Goal: Task Accomplishment & Management: Complete application form

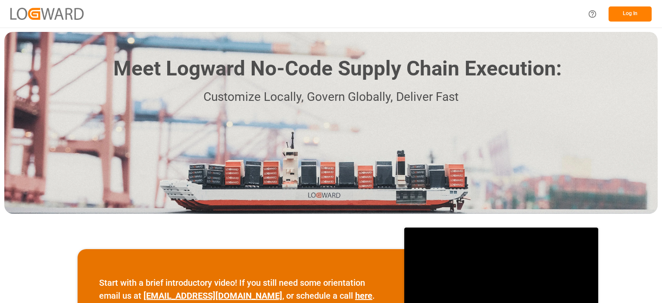
click at [633, 13] on button "Log In" at bounding box center [630, 13] width 43 height 15
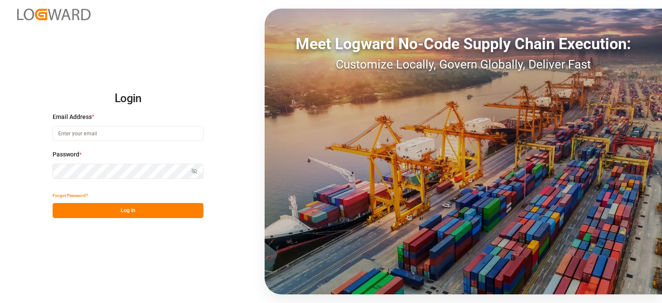
type input "[PERSON_NAME][EMAIL_ADDRESS][PERSON_NAME][DOMAIN_NAME]"
click at [125, 215] on button "Log In" at bounding box center [128, 210] width 151 height 15
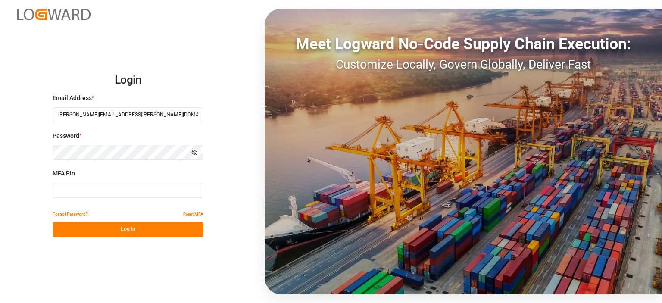
click at [129, 193] on input at bounding box center [128, 190] width 151 height 15
type input "736302"
click at [125, 232] on button "Log In" at bounding box center [128, 229] width 151 height 15
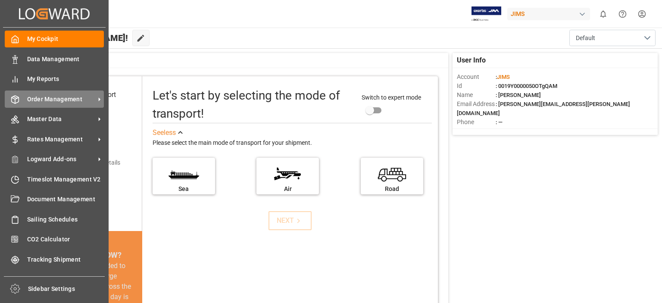
click at [51, 99] on span "Order Management" at bounding box center [61, 99] width 68 height 9
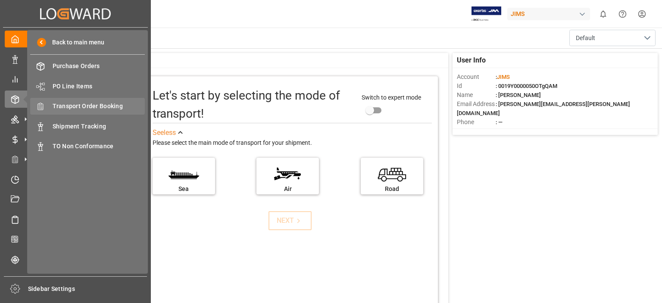
click at [109, 105] on span "Transport Order Booking" at bounding box center [99, 106] width 93 height 9
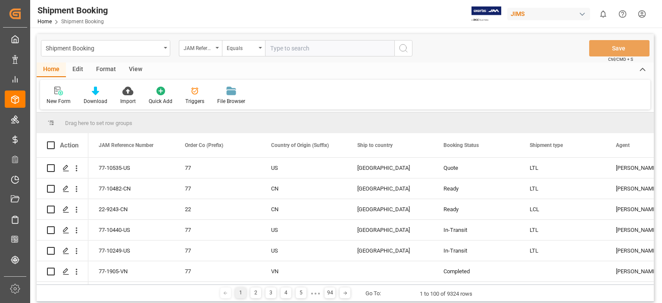
click at [330, 46] on input "text" at bounding box center [329, 48] width 129 height 16
type input "77-10486-us"
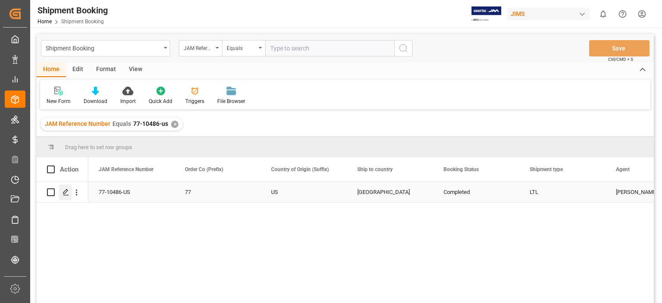
click at [66, 196] on div "Press SPACE to select this row." at bounding box center [65, 193] width 13 height 16
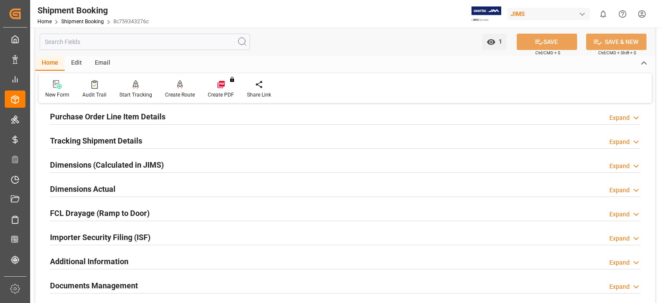
scroll to position [216, 0]
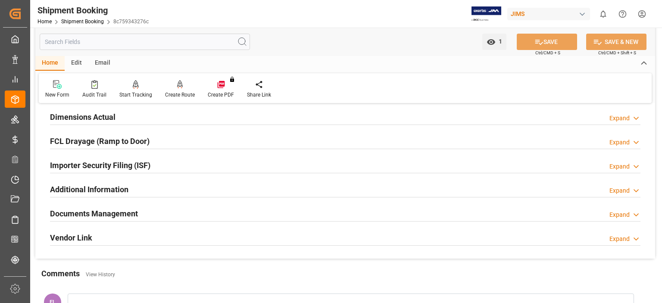
click at [83, 212] on h2 "Documents Management" at bounding box center [94, 214] width 88 height 12
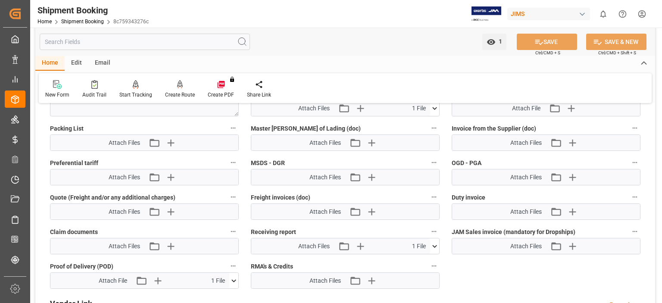
scroll to position [503, 0]
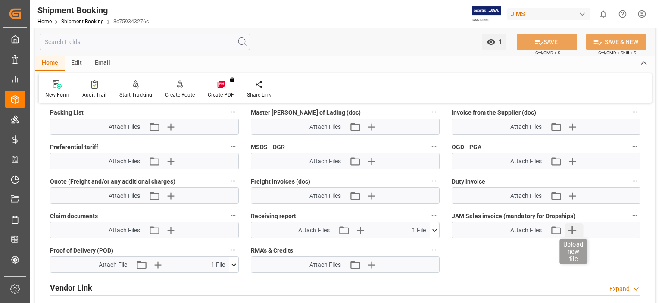
click at [574, 231] on icon "button" at bounding box center [573, 230] width 14 height 14
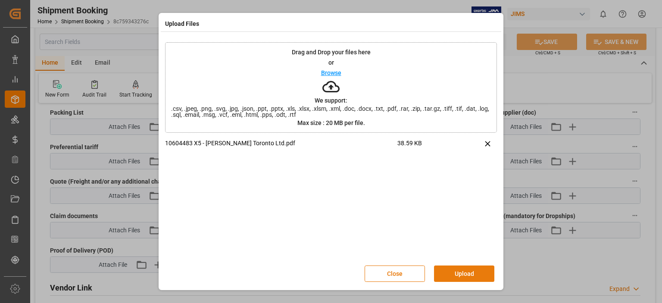
click at [471, 273] on button "Upload" at bounding box center [464, 274] width 60 height 16
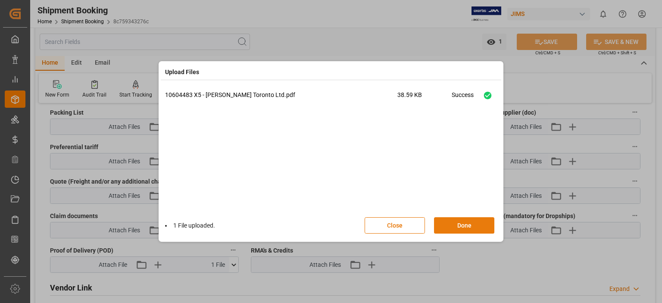
click at [462, 221] on button "Done" at bounding box center [464, 225] width 60 height 16
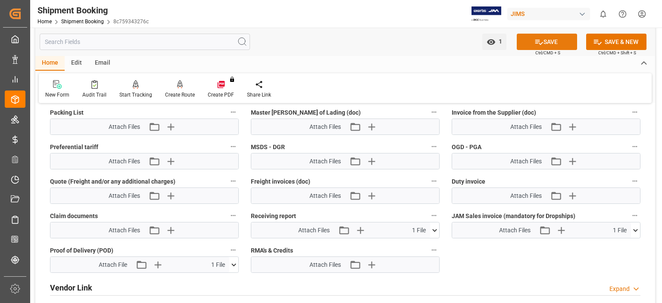
click at [547, 40] on button "SAVE" at bounding box center [547, 42] width 60 height 16
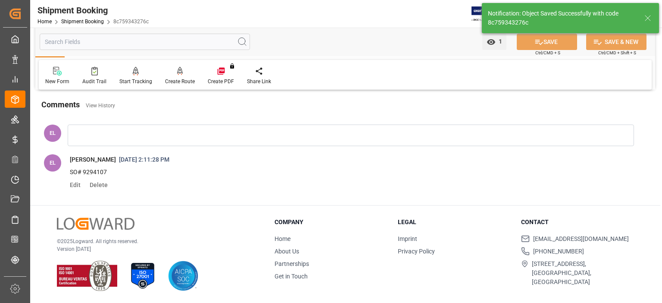
scroll to position [167, 0]
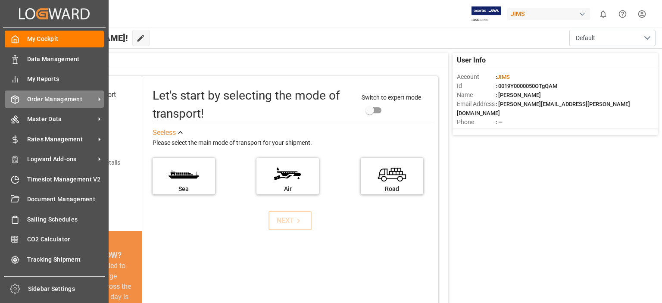
click at [41, 100] on span "Order Management" at bounding box center [61, 99] width 68 height 9
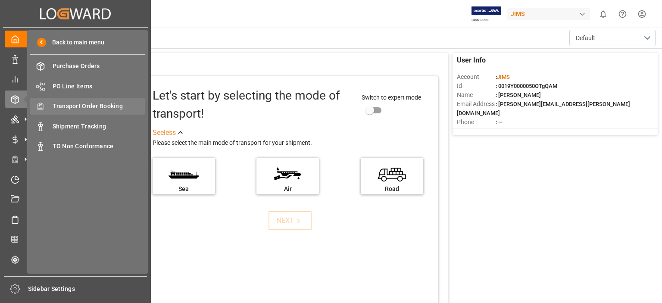
click at [91, 106] on span "Transport Order Booking" at bounding box center [99, 106] width 93 height 9
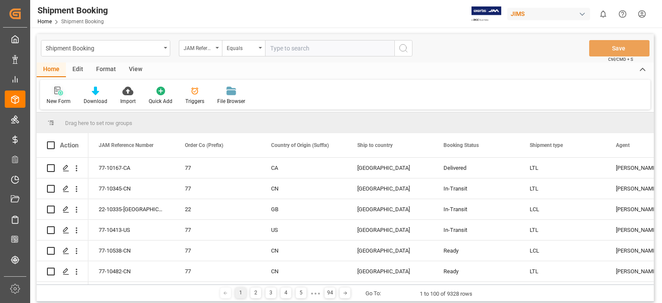
click at [61, 92] on icon at bounding box center [58, 91] width 9 height 9
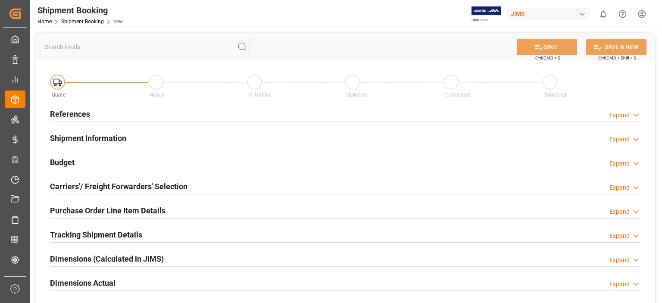
click at [74, 110] on h2 "References" at bounding box center [70, 114] width 40 height 12
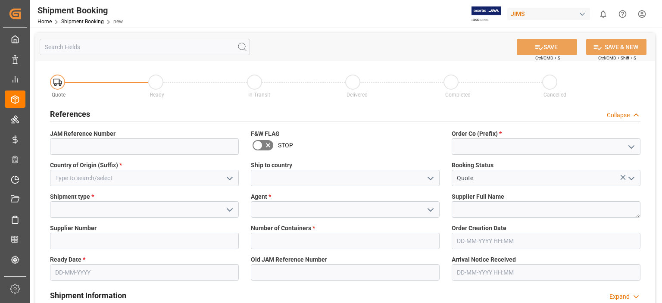
click at [429, 210] on icon "open menu" at bounding box center [431, 210] width 10 height 10
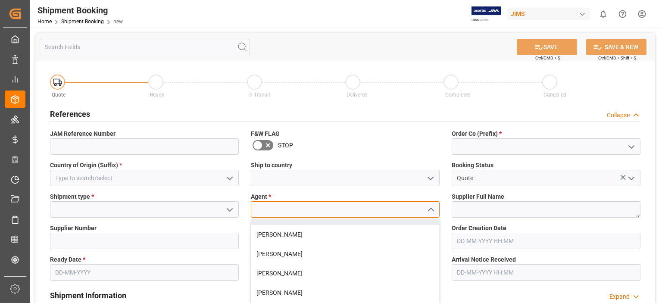
click at [269, 210] on input at bounding box center [345, 209] width 189 height 16
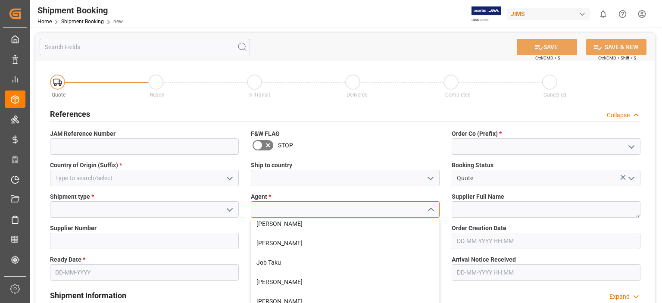
scroll to position [216, 0]
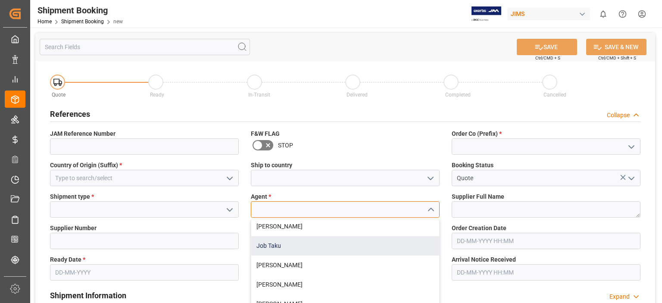
click at [287, 248] on div "Job Taku" at bounding box center [345, 245] width 188 height 19
type input "Job Taku"
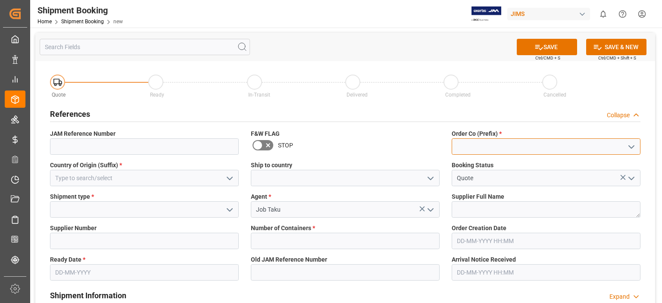
click at [481, 146] on input at bounding box center [546, 146] width 189 height 16
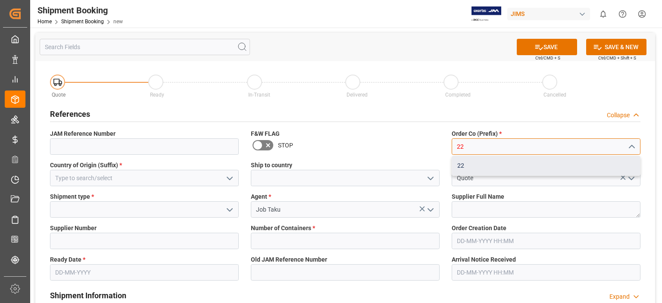
click at [476, 168] on div "22" at bounding box center [546, 165] width 188 height 19
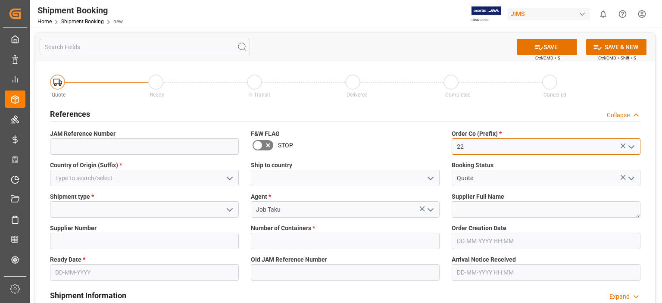
type input "22"
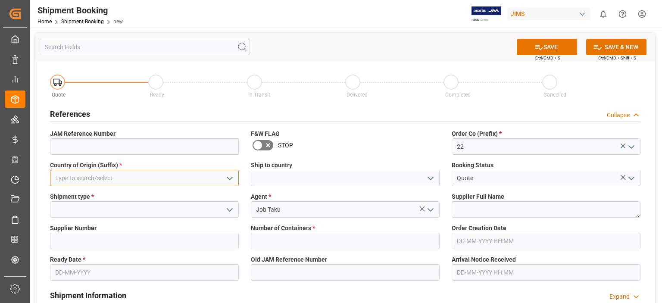
click at [144, 181] on input at bounding box center [144, 178] width 189 height 16
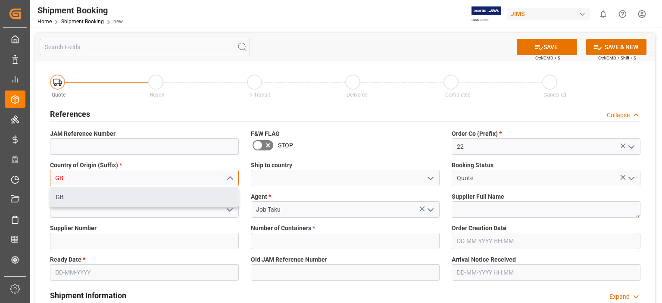
click at [117, 201] on div "GB" at bounding box center [144, 197] width 188 height 19
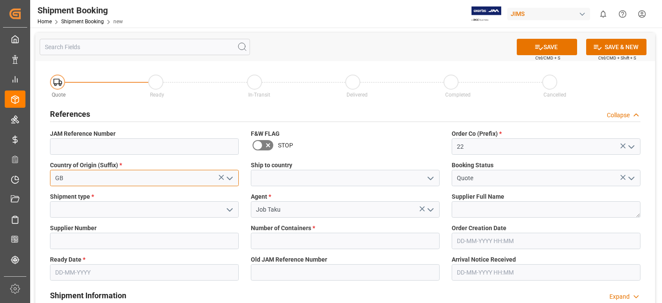
type input "GB"
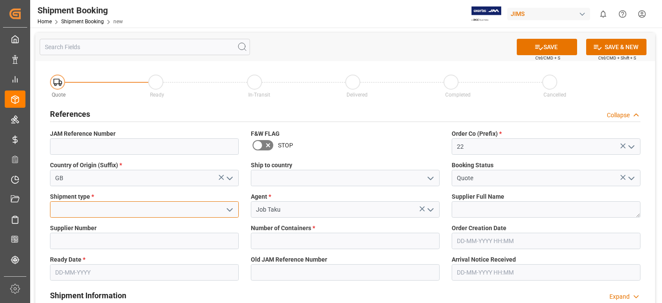
click at [89, 213] on input at bounding box center [144, 209] width 189 height 16
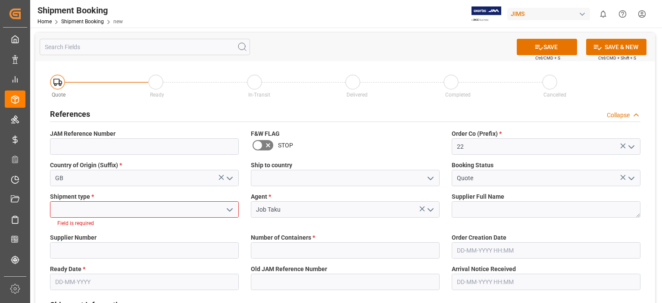
click at [226, 208] on icon "open menu" at bounding box center [230, 210] width 10 height 10
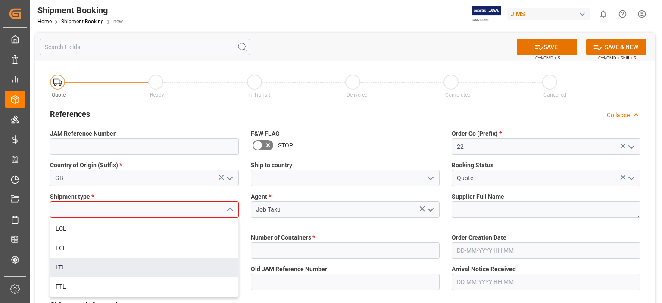
click at [145, 267] on div "LTL" at bounding box center [144, 267] width 188 height 19
type input "LTL"
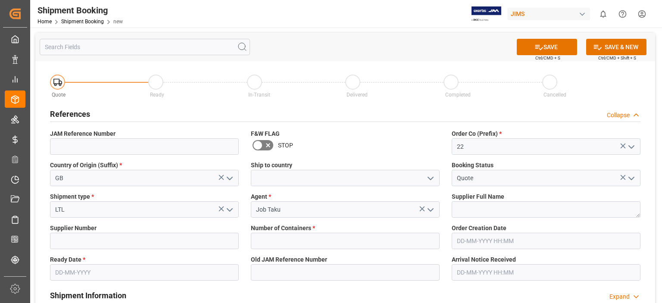
click at [117, 273] on input "text" at bounding box center [144, 272] width 189 height 16
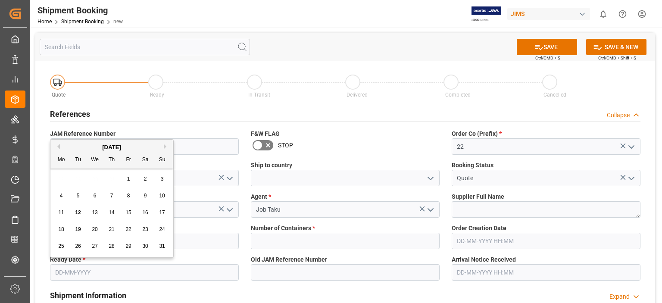
click at [77, 212] on span "12" at bounding box center [78, 213] width 6 height 6
type input "12-08-2025"
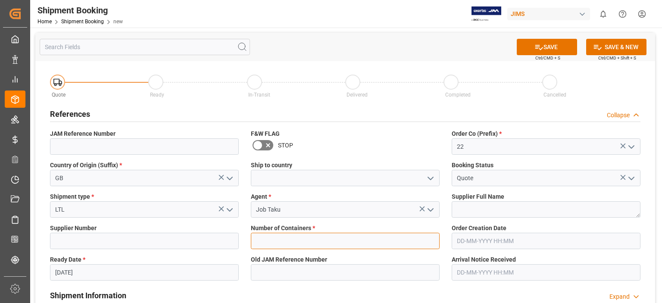
click at [326, 239] on input "text" at bounding box center [345, 241] width 189 height 16
type input "0"
click at [538, 47] on icon at bounding box center [539, 47] width 9 height 9
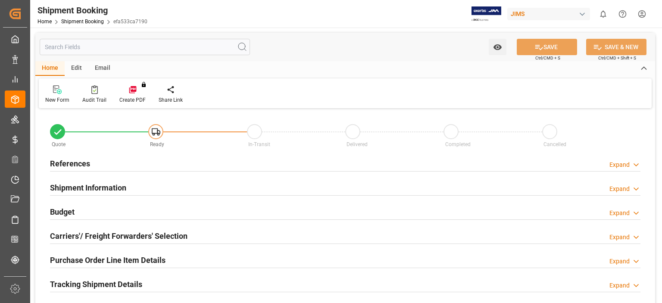
type input "0"
type input "12-08-2025"
click at [71, 164] on h2 "References" at bounding box center [70, 164] width 40 height 12
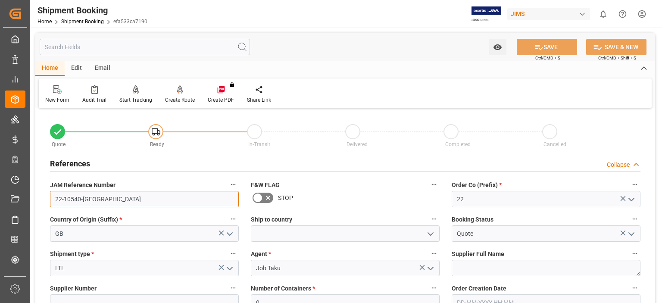
drag, startPoint x: 98, startPoint y: 201, endPoint x: 45, endPoint y: 192, distance: 54.2
click at [45, 192] on div "JAM Reference Number 22-10540-GB" at bounding box center [144, 193] width 201 height 34
click at [97, 198] on input "22-10540-GB" at bounding box center [144, 199] width 189 height 16
drag, startPoint x: 93, startPoint y: 201, endPoint x: 52, endPoint y: 199, distance: 41.0
click at [52, 199] on input "22-10540-GB" at bounding box center [144, 199] width 189 height 16
